Goal: Task Accomplishment & Management: Manage account settings

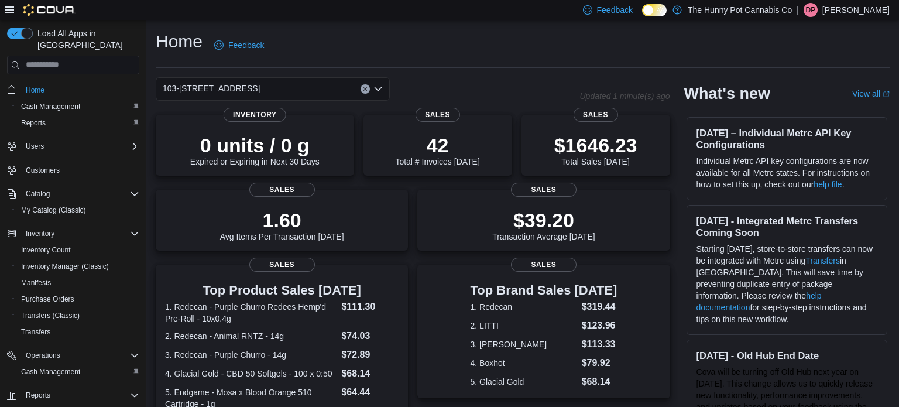
click at [858, 16] on p "[PERSON_NAME]" at bounding box center [856, 10] width 67 height 14
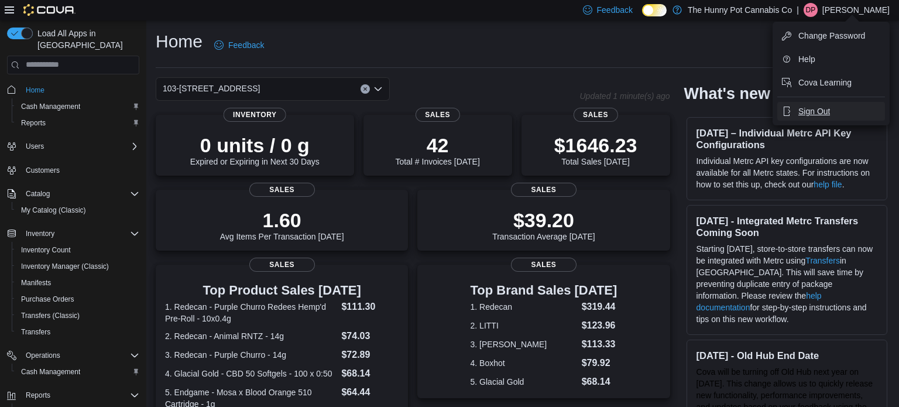
click at [820, 116] on span "Sign Out" at bounding box center [815, 111] width 32 height 12
